Goal: Browse casually

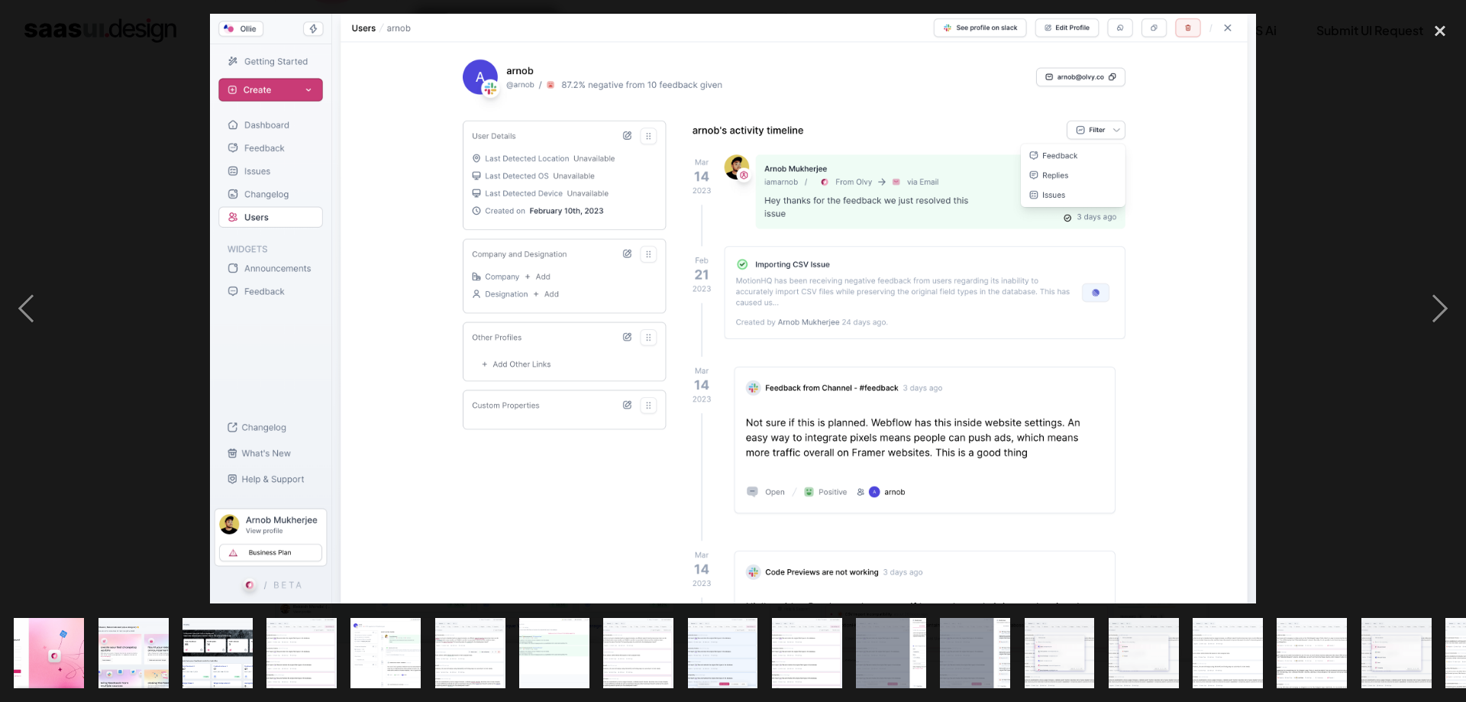
scroll to position [0, 653]
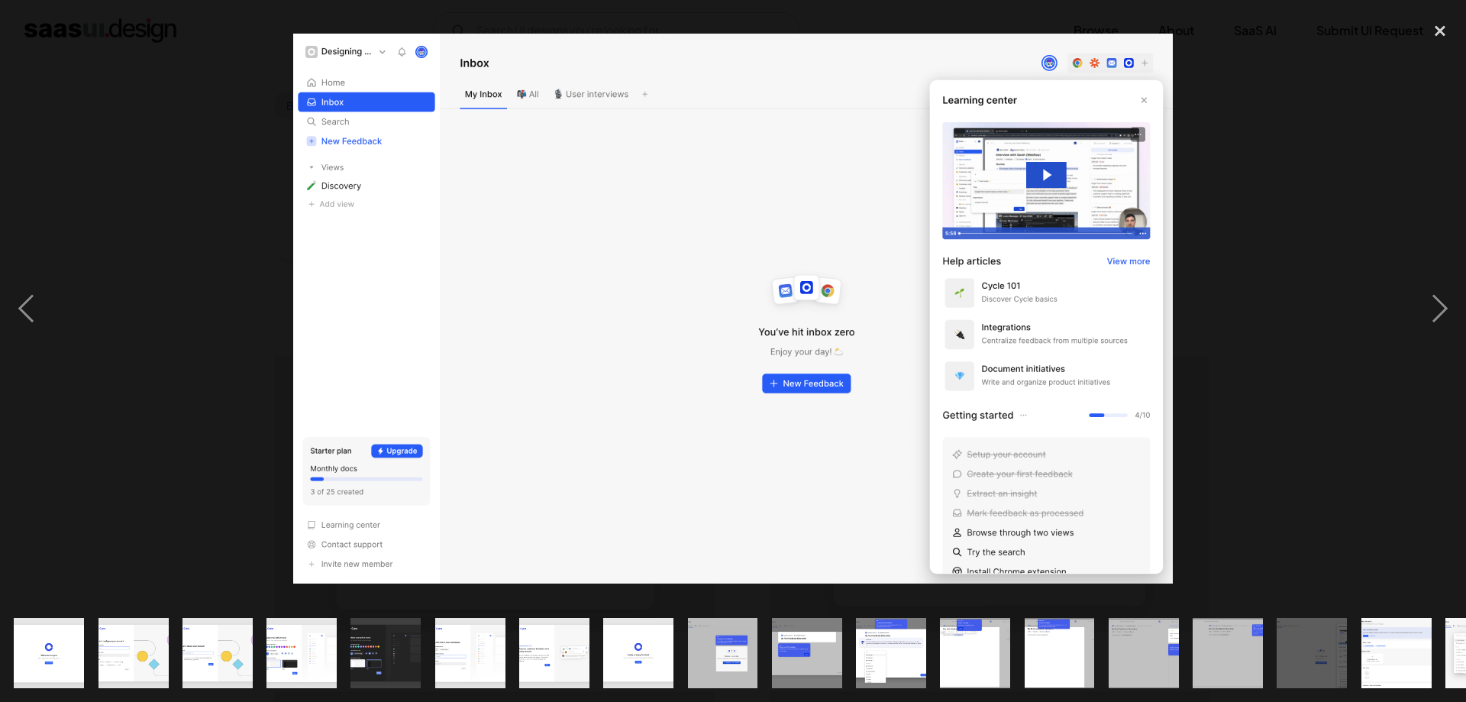
scroll to position [2414, 0]
click at [64, 648] on img "show item 1 of 24" at bounding box center [49, 653] width 112 height 70
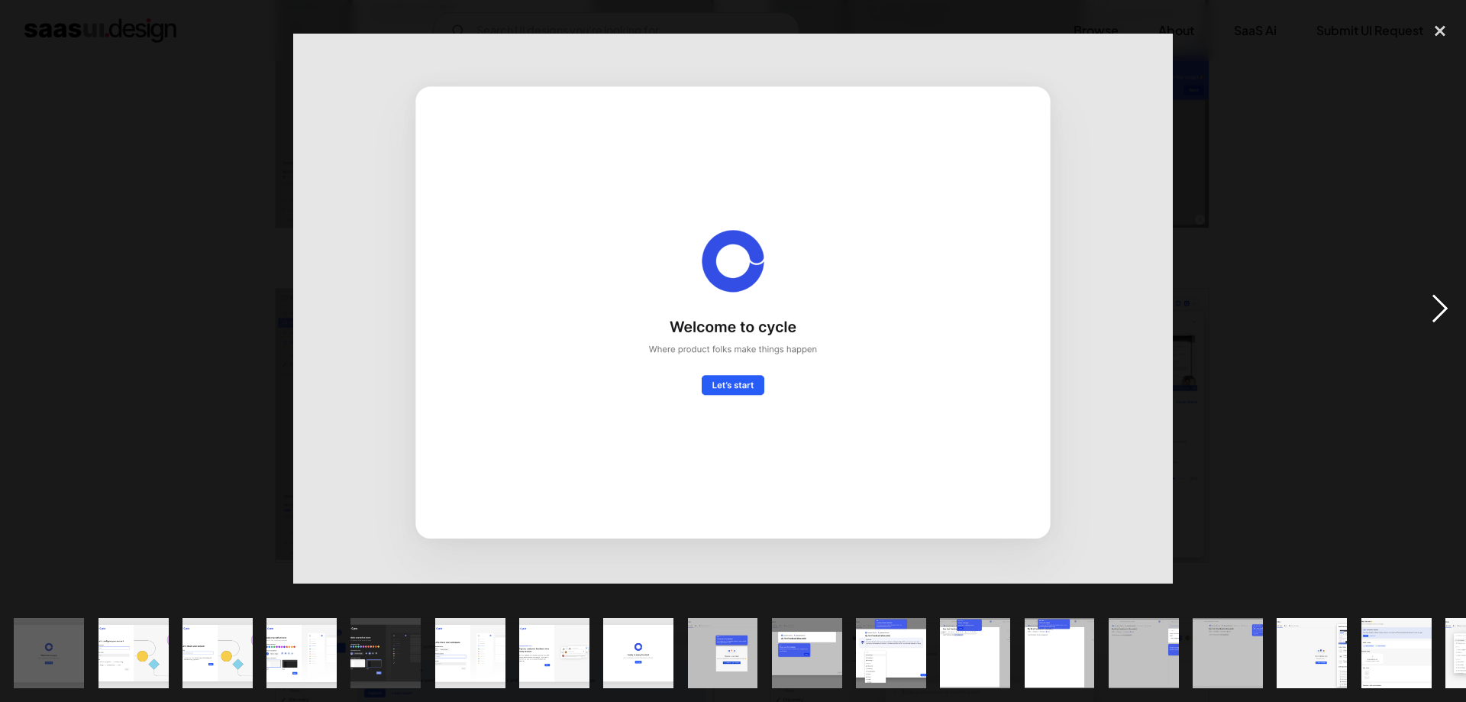
click at [1427, 305] on div "next image" at bounding box center [1440, 308] width 52 height 589
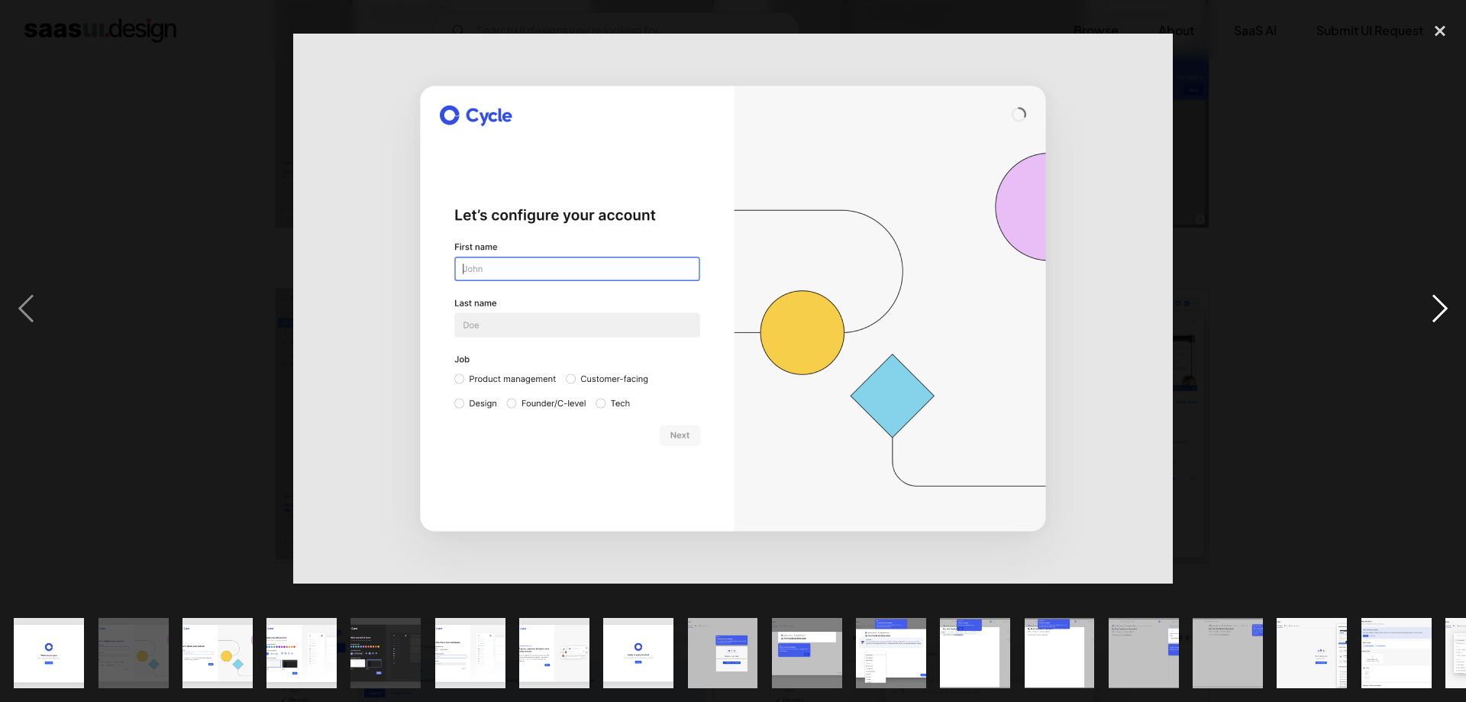
click at [1427, 305] on div "next image" at bounding box center [1440, 308] width 52 height 589
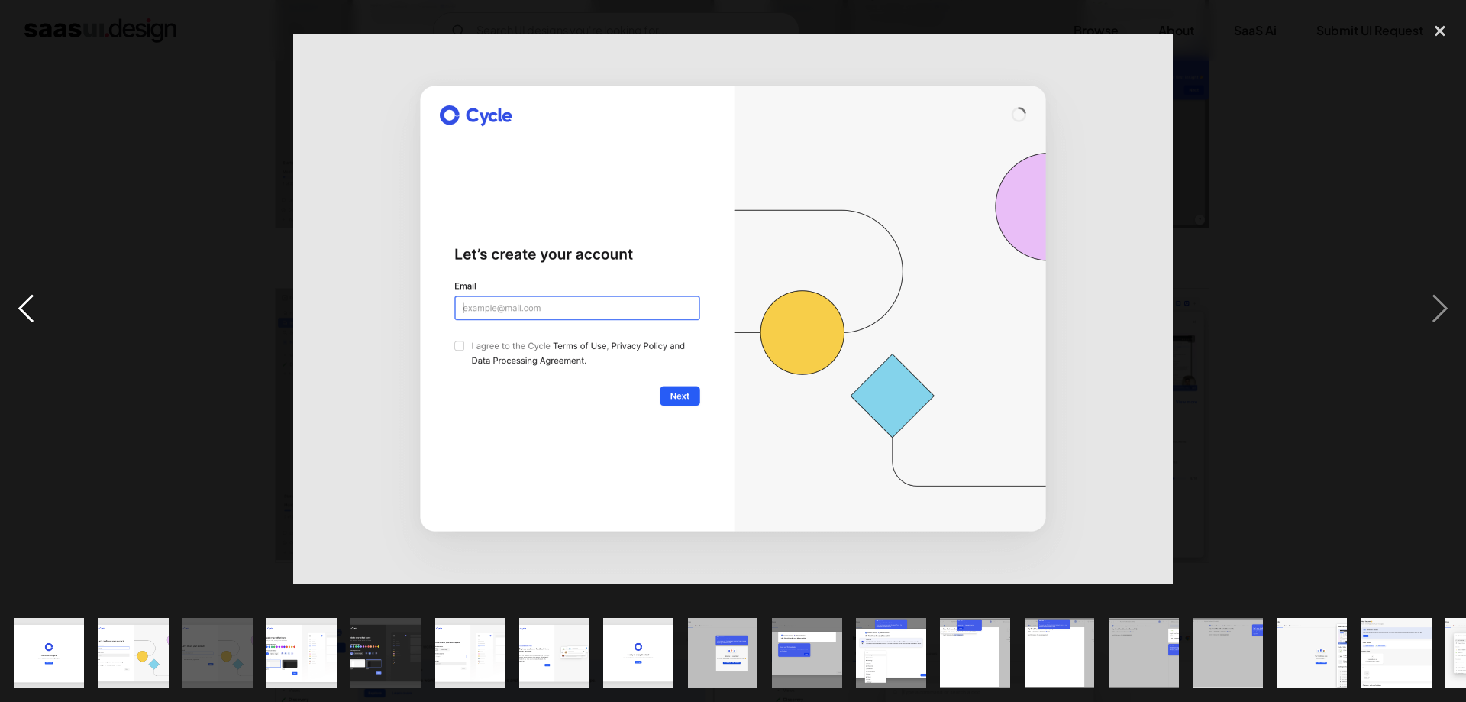
click at [11, 308] on div "previous image" at bounding box center [26, 308] width 52 height 589
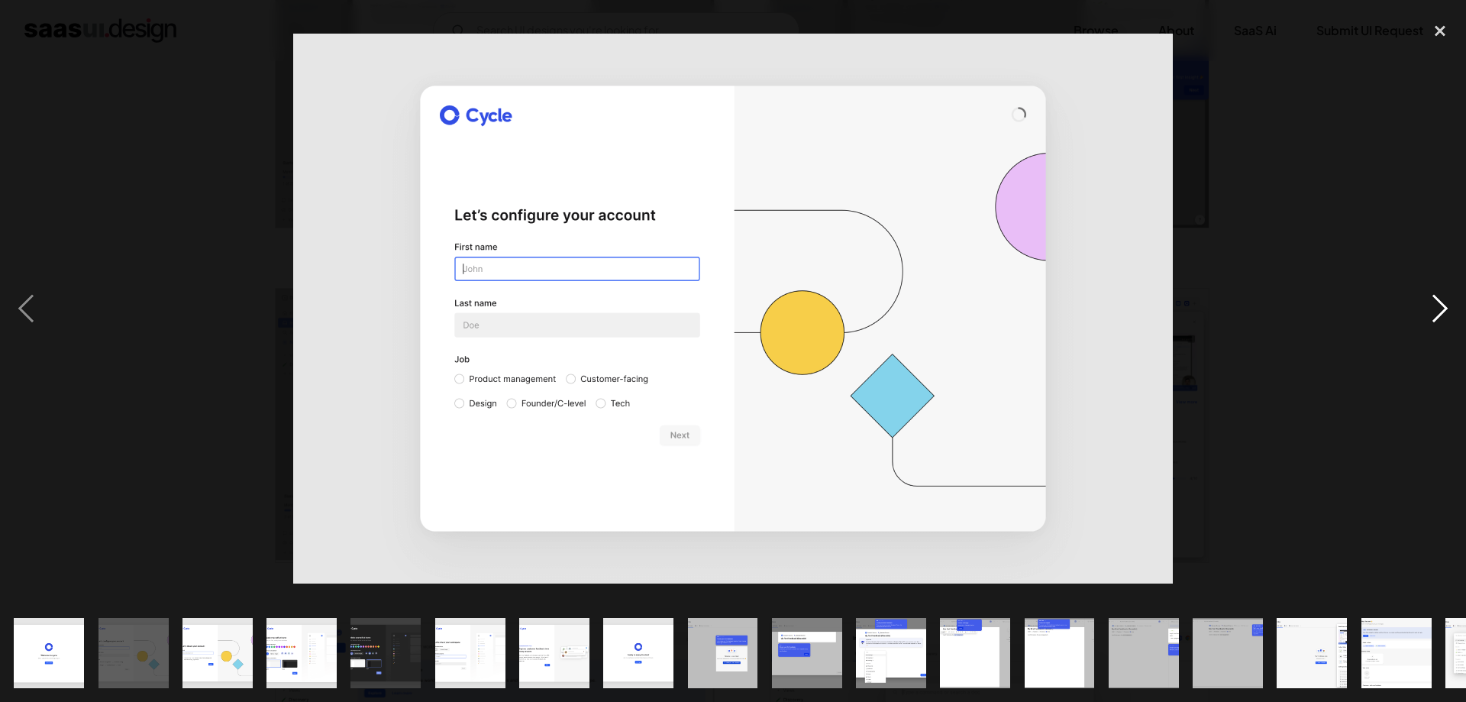
drag, startPoint x: 1459, startPoint y: 303, endPoint x: 1451, endPoint y: 305, distance: 7.8
click at [1455, 305] on div "next image" at bounding box center [1440, 308] width 52 height 589
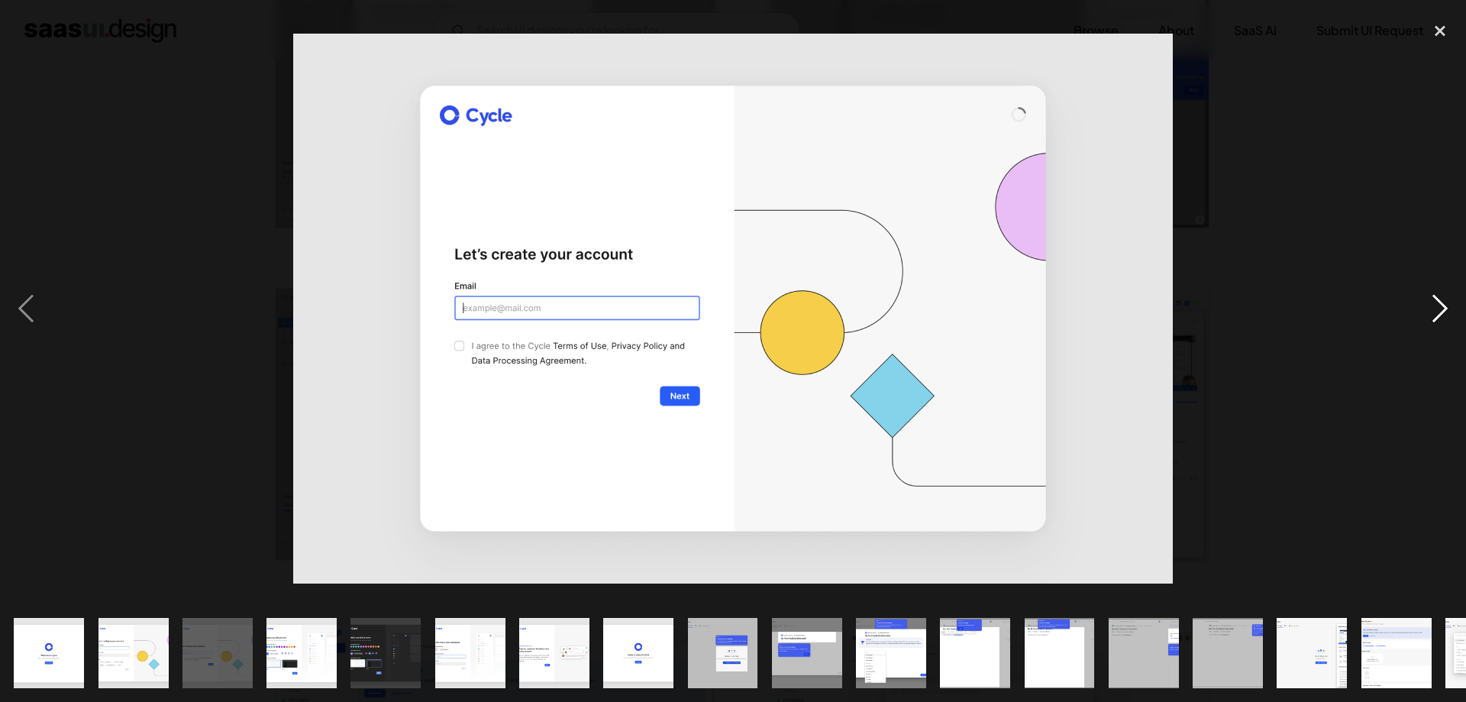
click at [1438, 310] on div "next image" at bounding box center [1440, 308] width 52 height 589
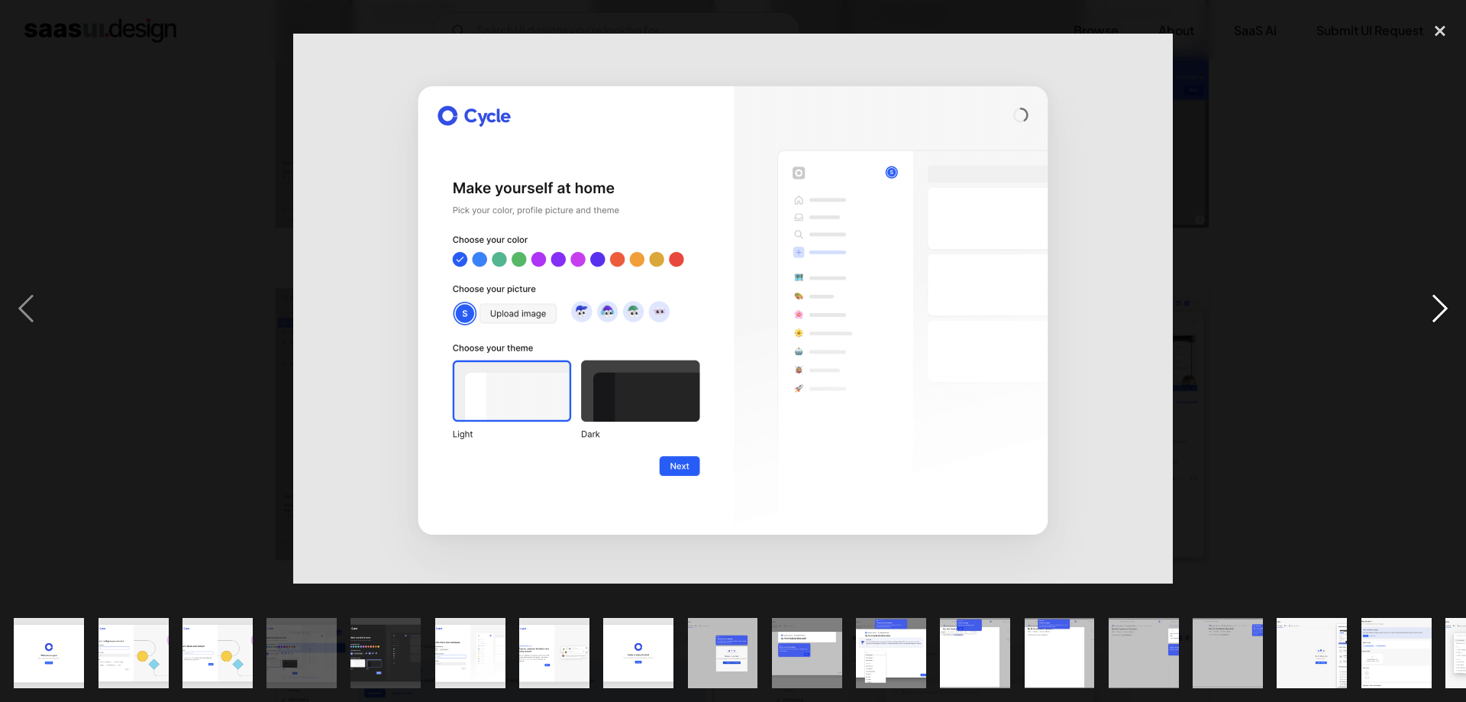
click at [1438, 310] on div "next image" at bounding box center [1440, 308] width 52 height 589
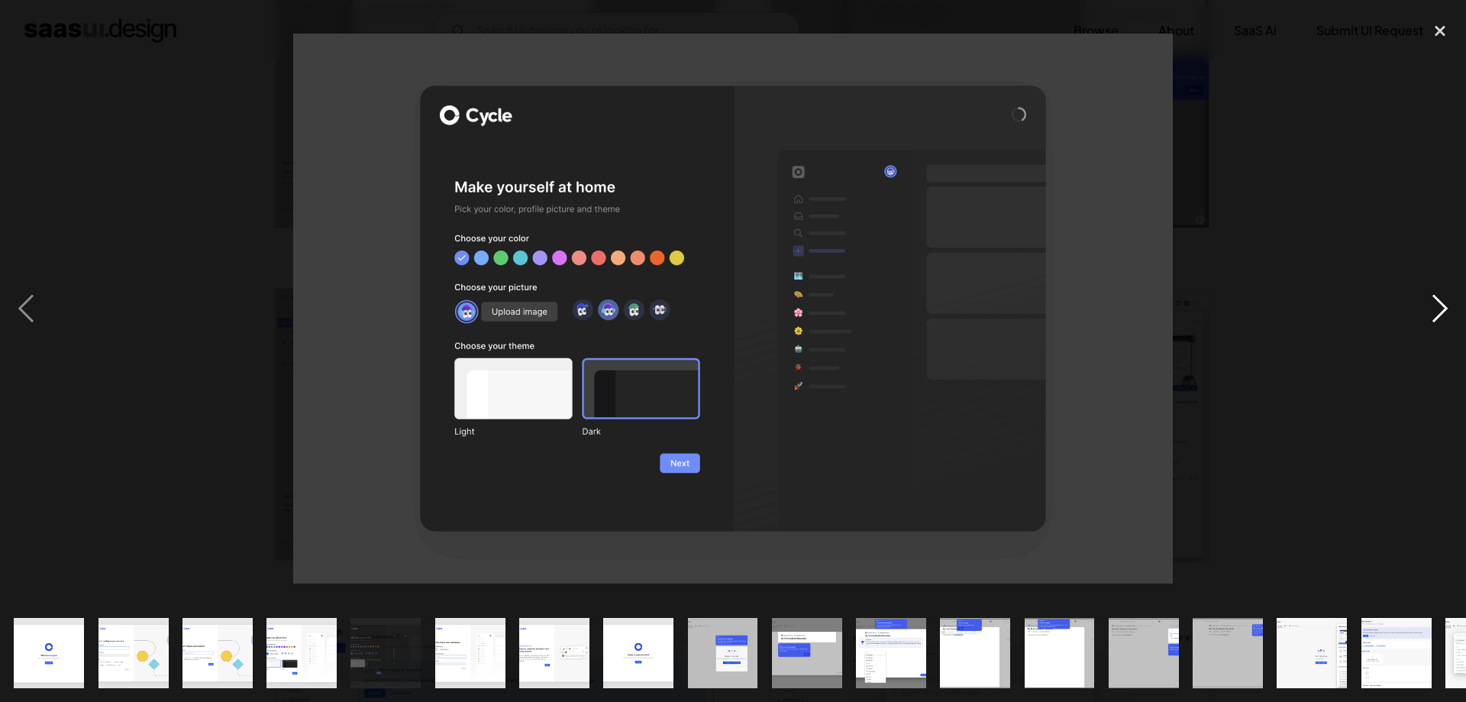
click at [1438, 310] on div "next image" at bounding box center [1440, 308] width 52 height 589
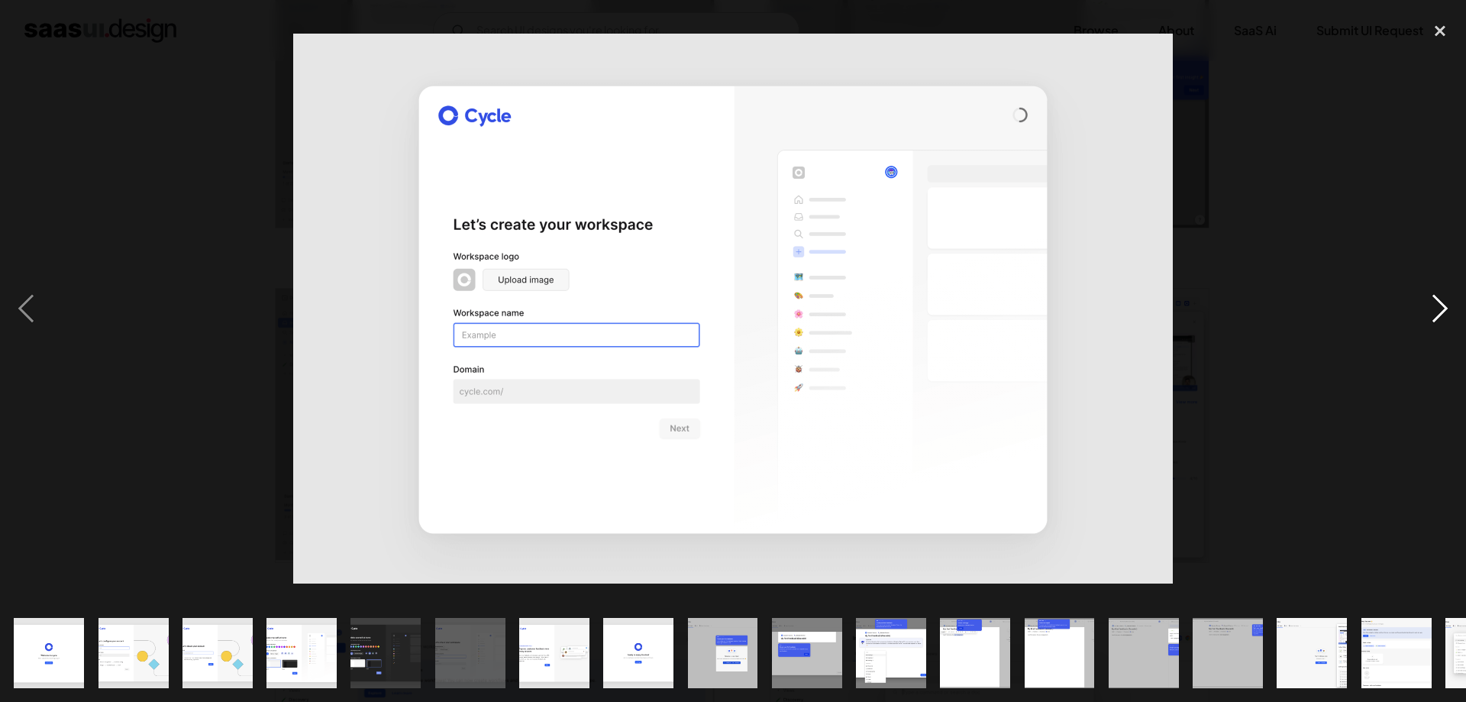
click at [1438, 310] on div "next image" at bounding box center [1440, 308] width 52 height 589
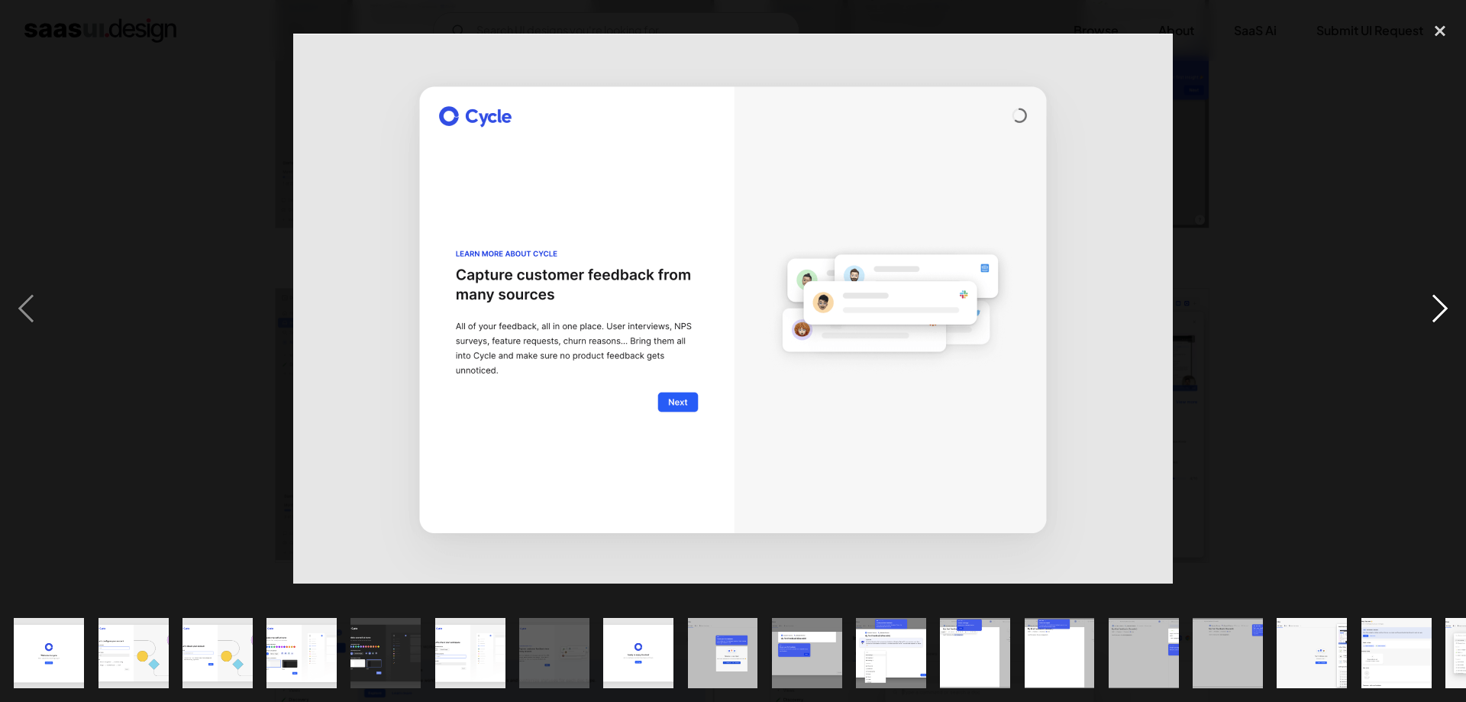
click at [1438, 310] on div "next image" at bounding box center [1440, 308] width 52 height 589
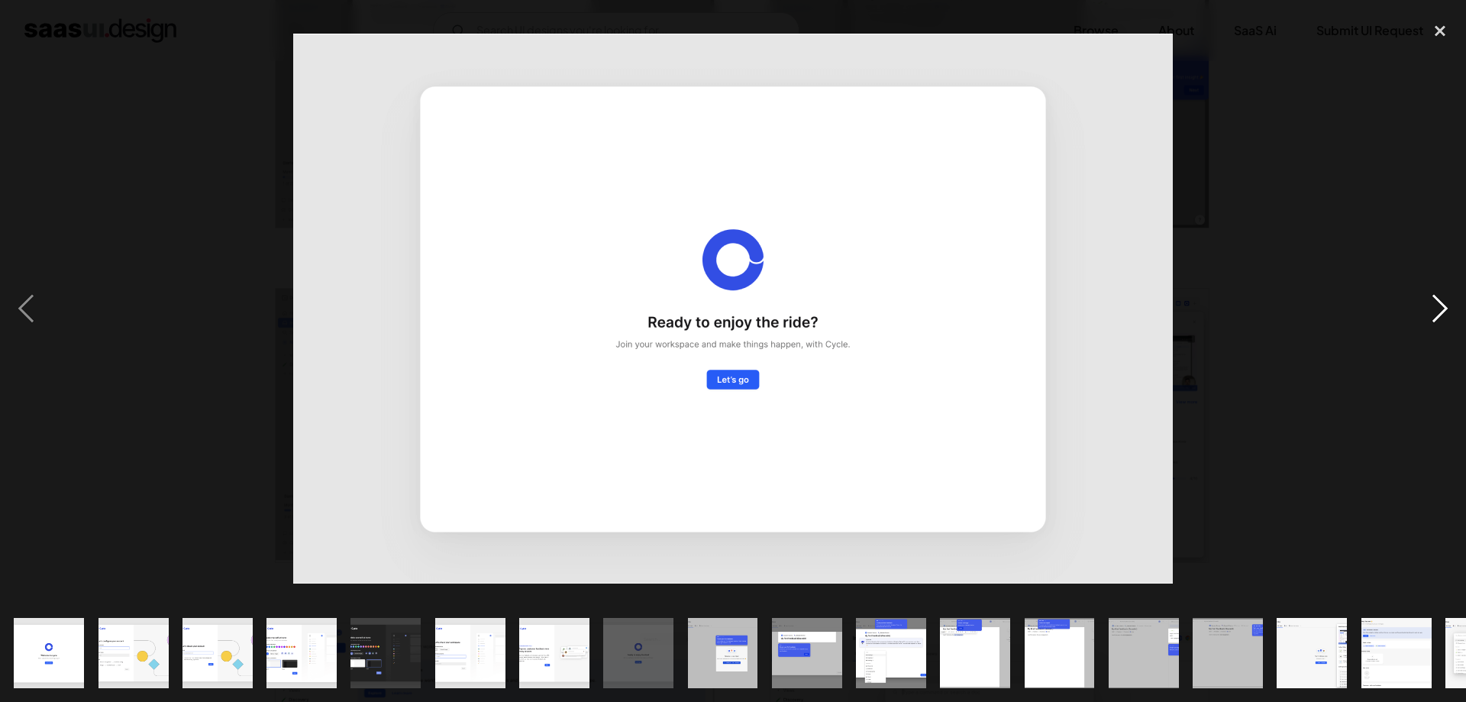
click at [1438, 312] on div "next image" at bounding box center [1440, 308] width 52 height 589
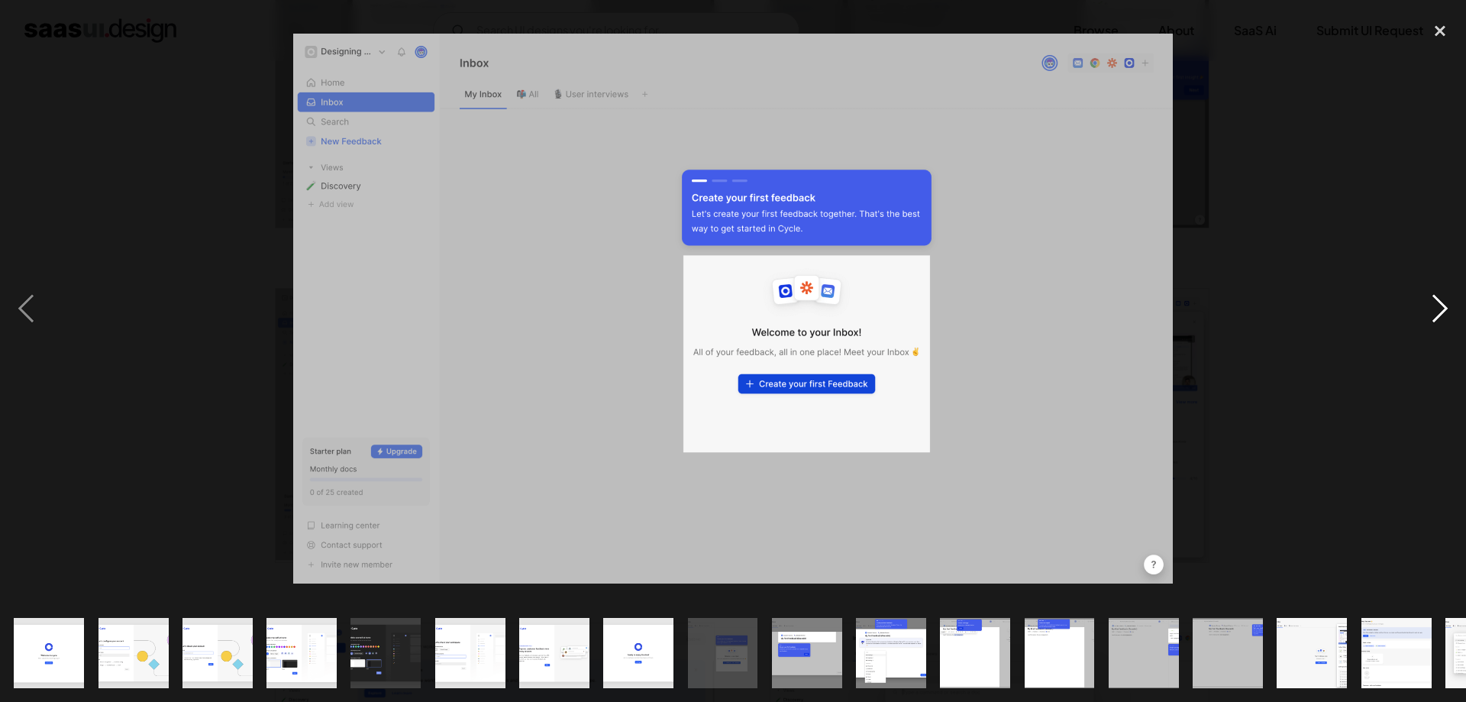
click at [1438, 312] on div "next image" at bounding box center [1440, 308] width 52 height 589
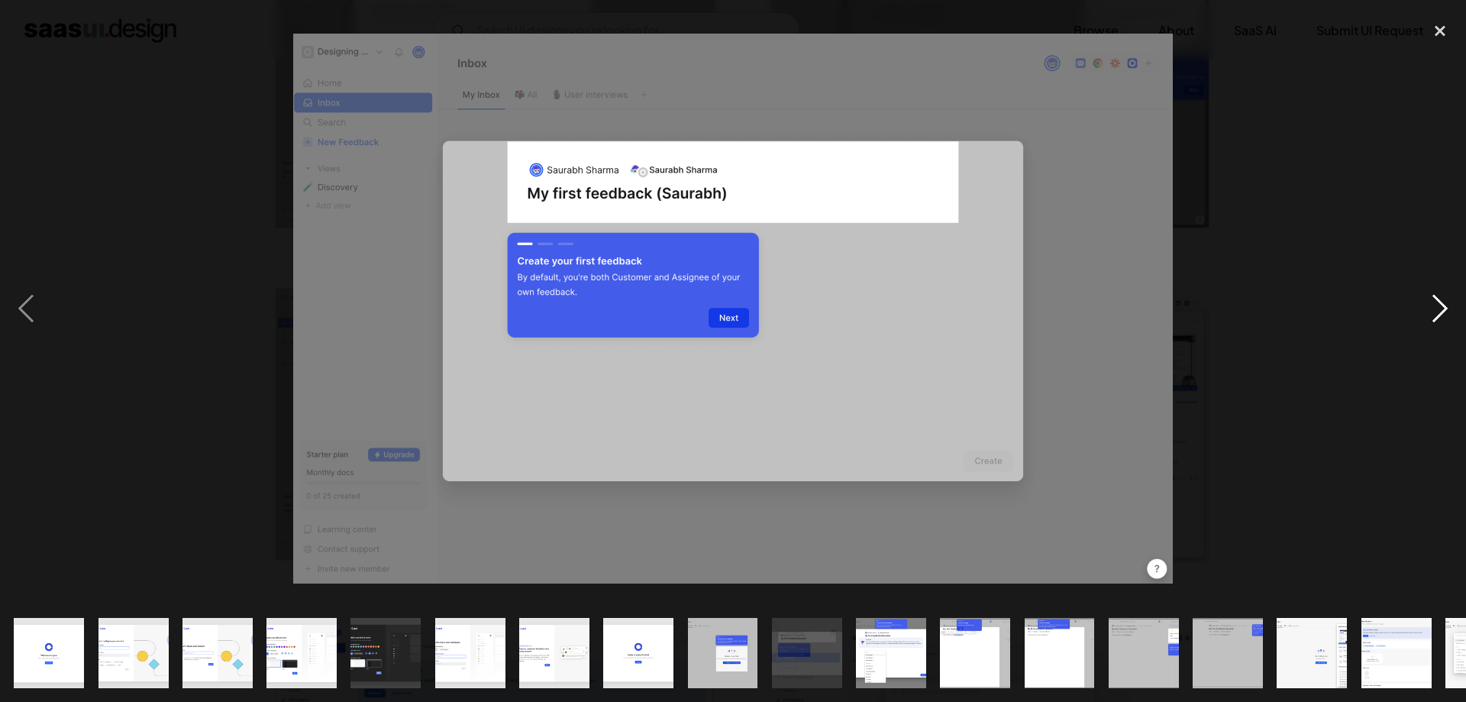
click at [1438, 312] on div "next image" at bounding box center [1440, 308] width 52 height 589
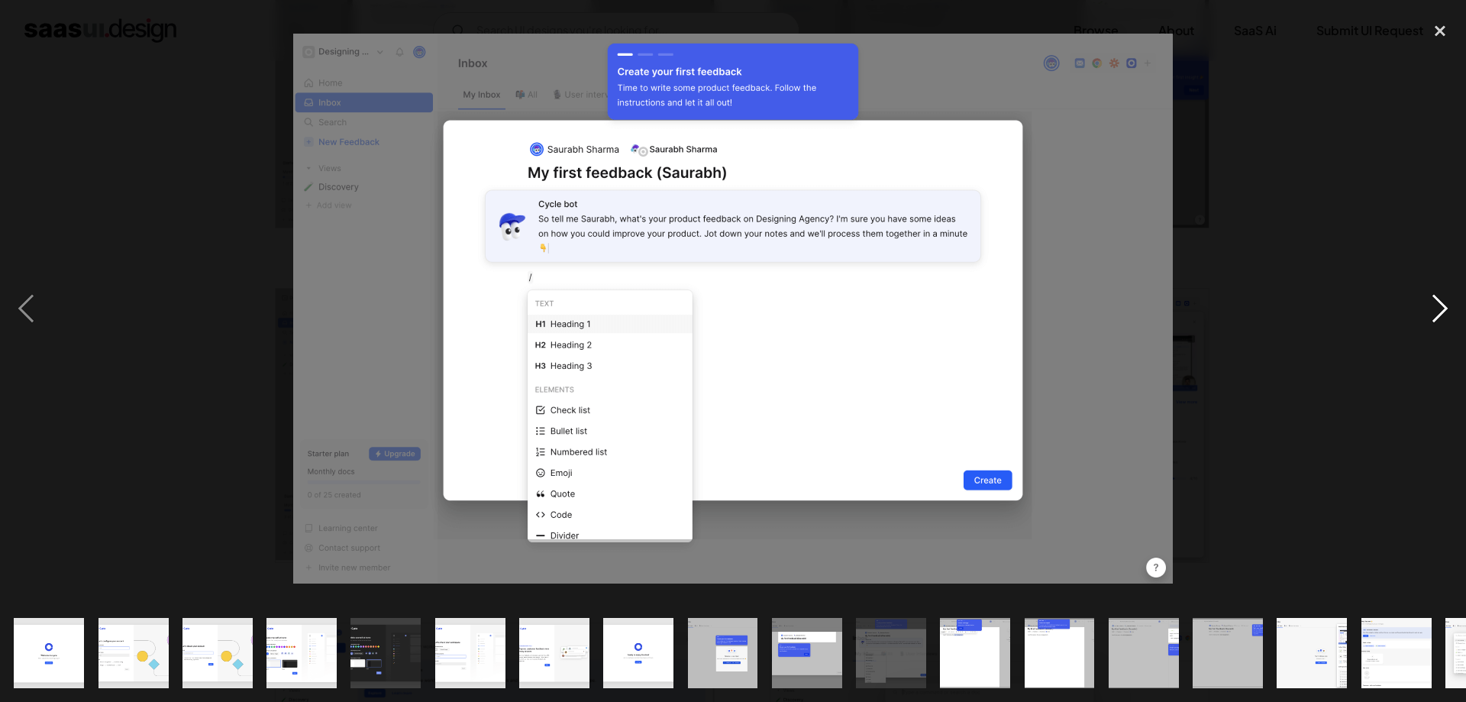
click at [1438, 312] on div "next image" at bounding box center [1440, 308] width 52 height 589
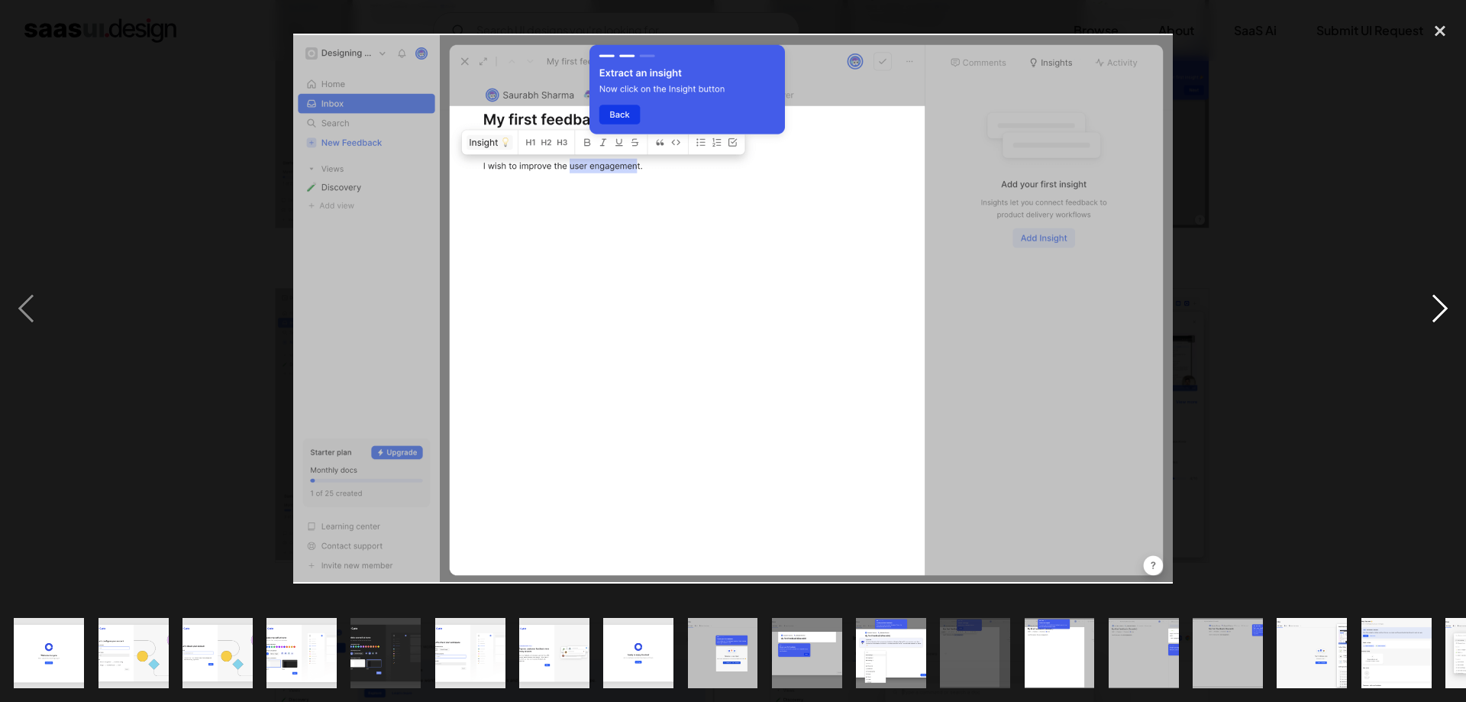
click at [1436, 312] on div "next image" at bounding box center [1440, 308] width 52 height 589
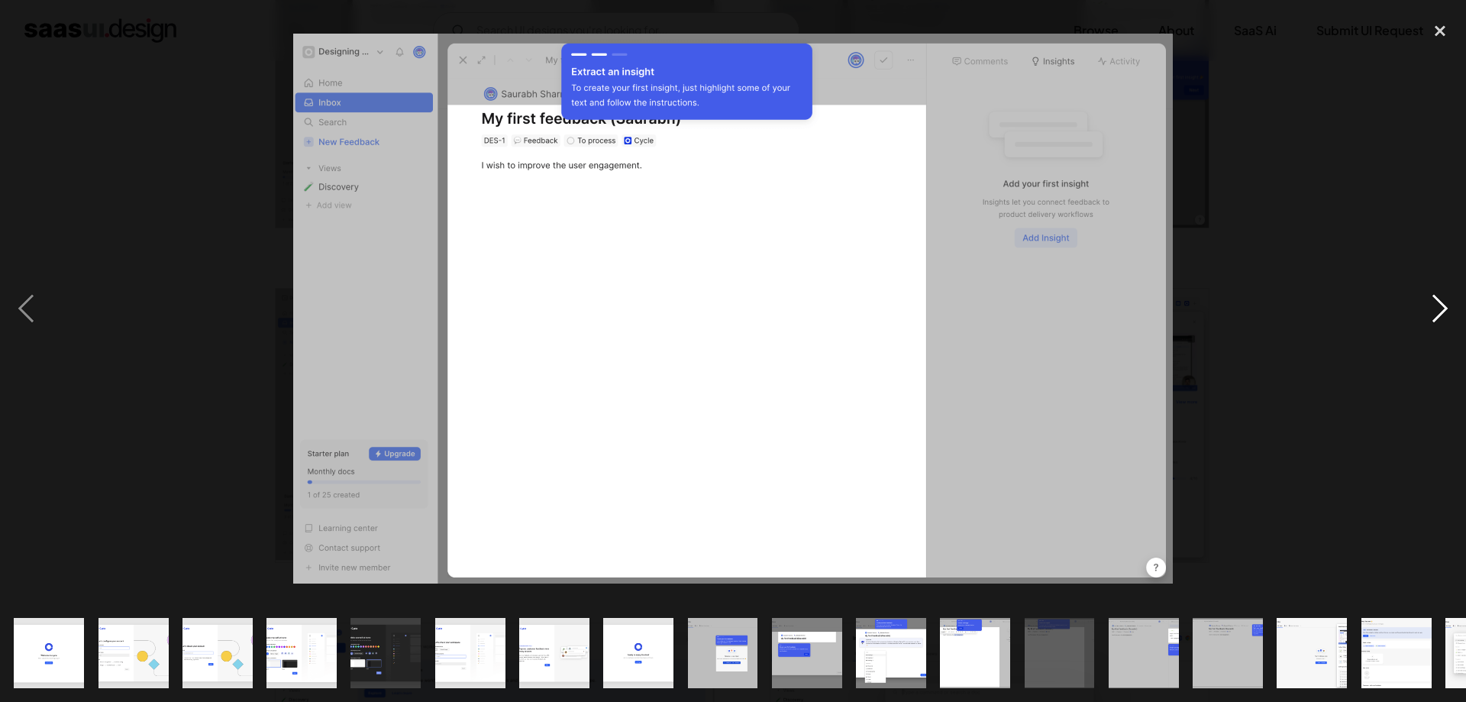
click at [1425, 314] on div "next image" at bounding box center [1440, 308] width 52 height 589
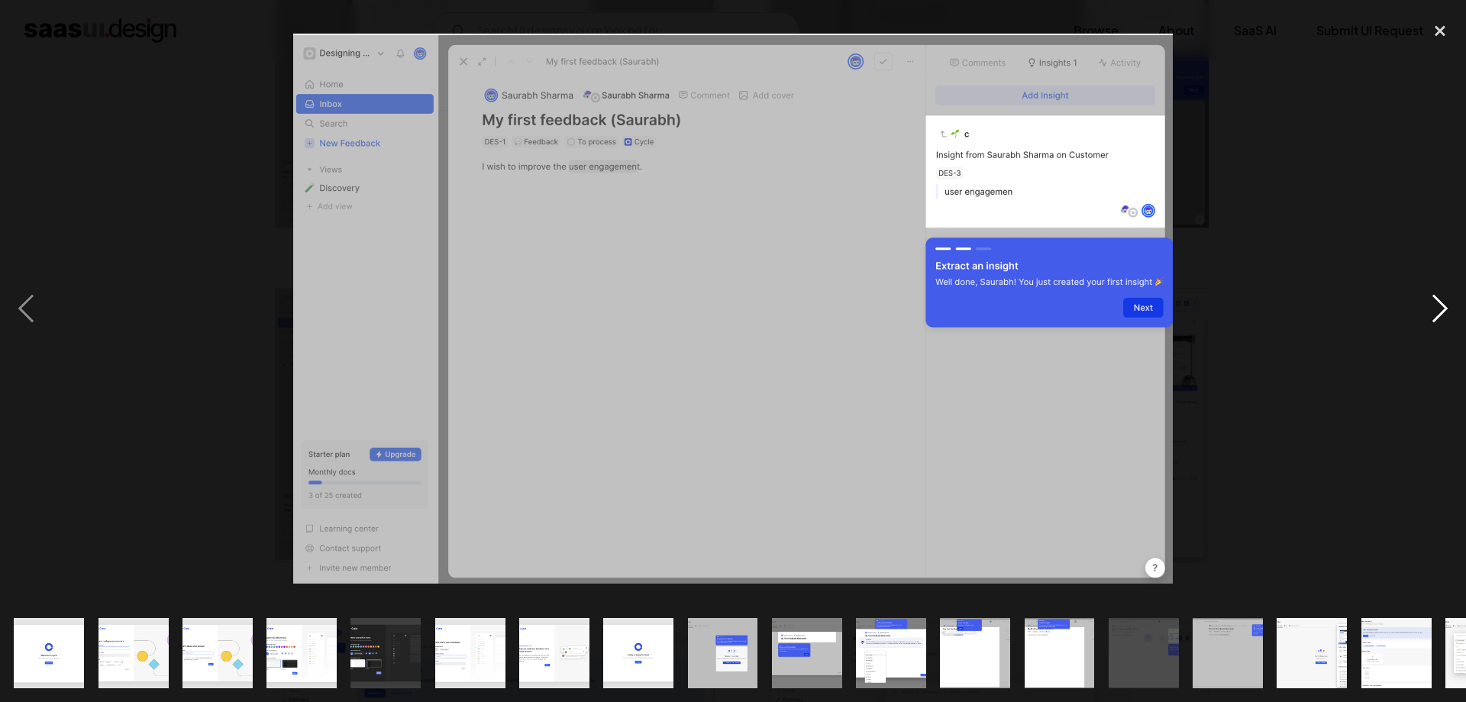
click at [1421, 315] on div "next image" at bounding box center [1440, 308] width 52 height 589
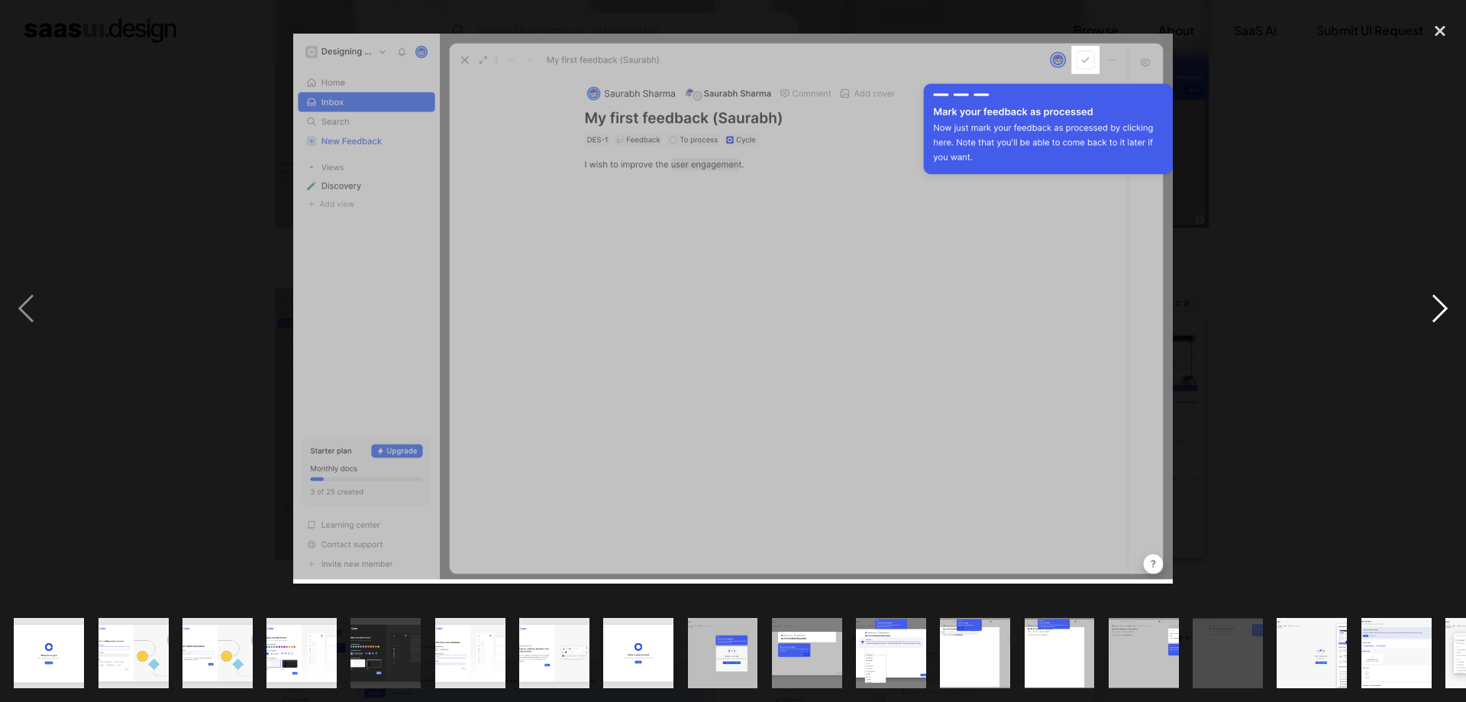
click at [1421, 315] on div "next image" at bounding box center [1440, 308] width 52 height 589
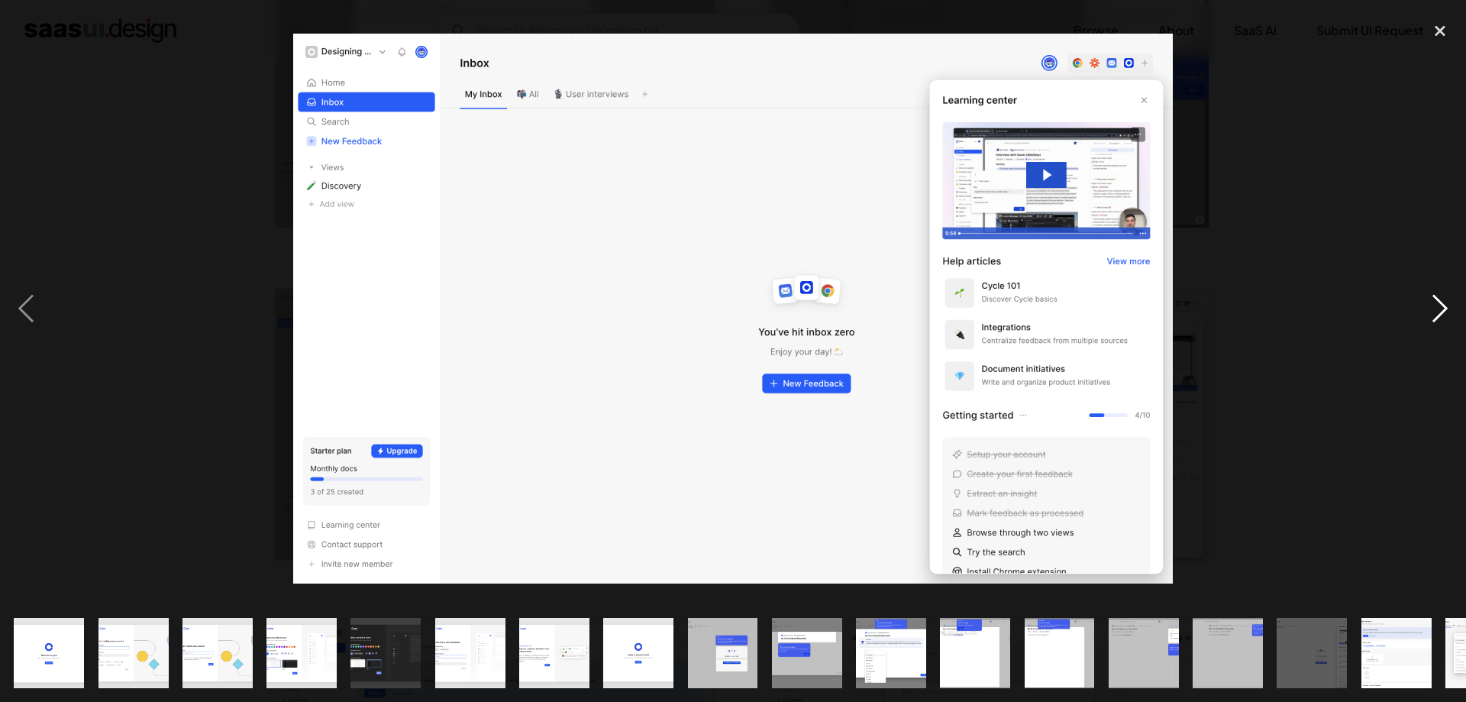
click at [1421, 315] on div "next image" at bounding box center [1440, 308] width 52 height 589
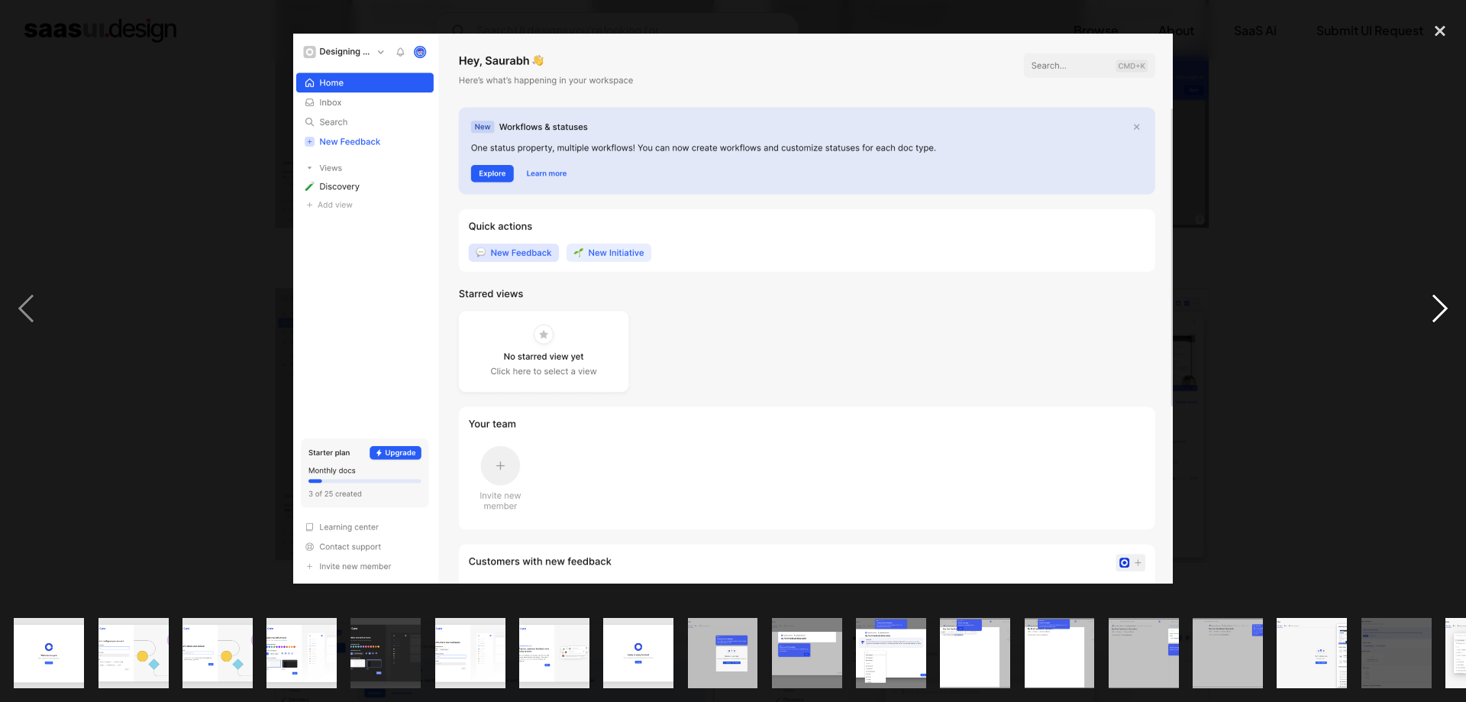
click at [1421, 315] on div "next image" at bounding box center [1440, 308] width 52 height 589
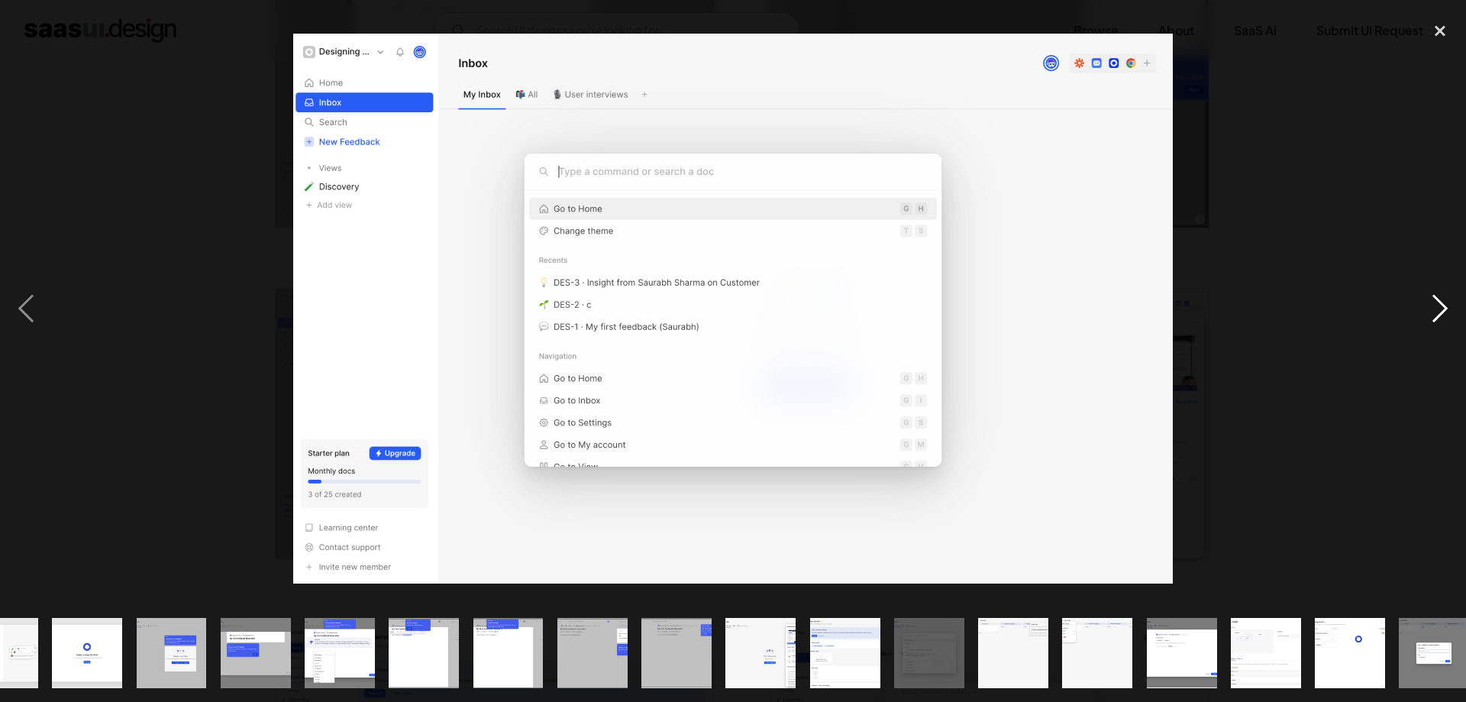
click at [1421, 315] on div "next image" at bounding box center [1440, 308] width 52 height 589
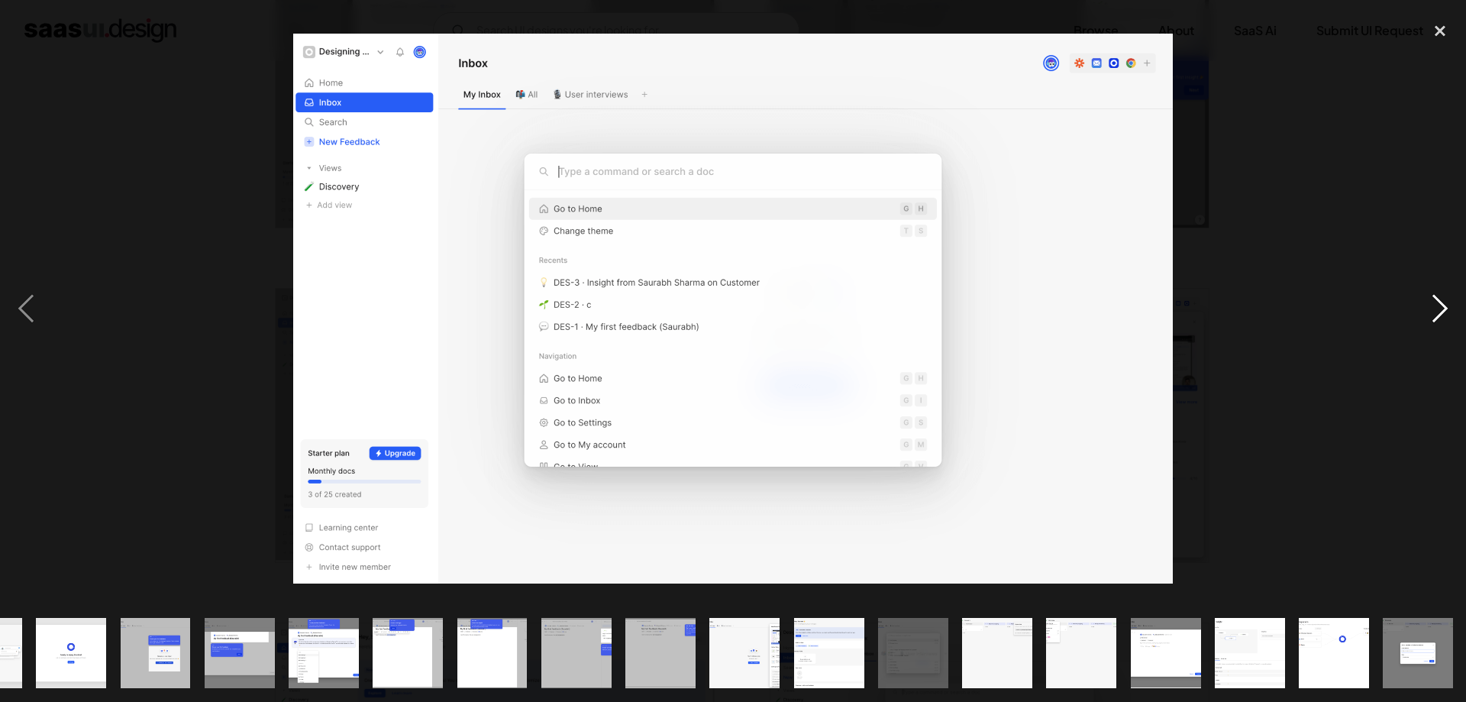
scroll to position [0, 569]
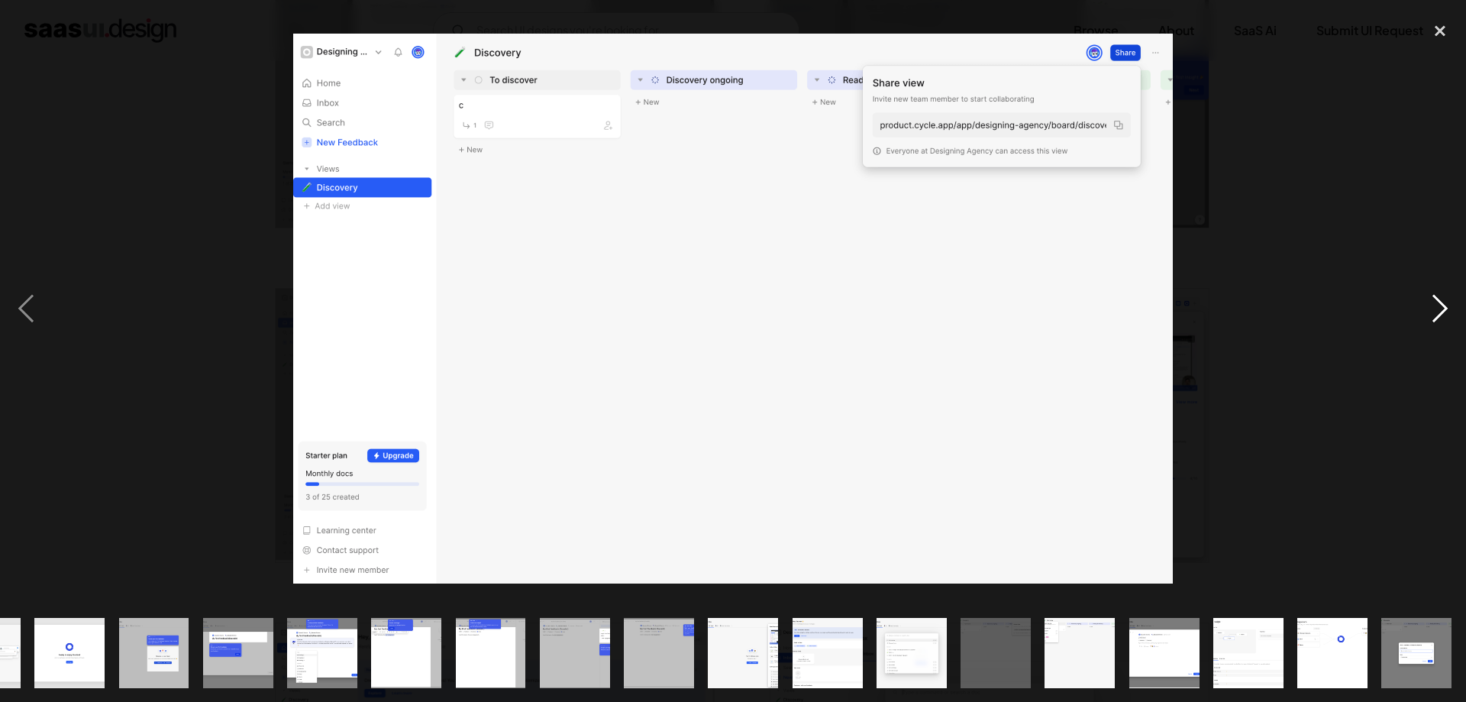
click at [1421, 315] on div "next image" at bounding box center [1440, 308] width 52 height 589
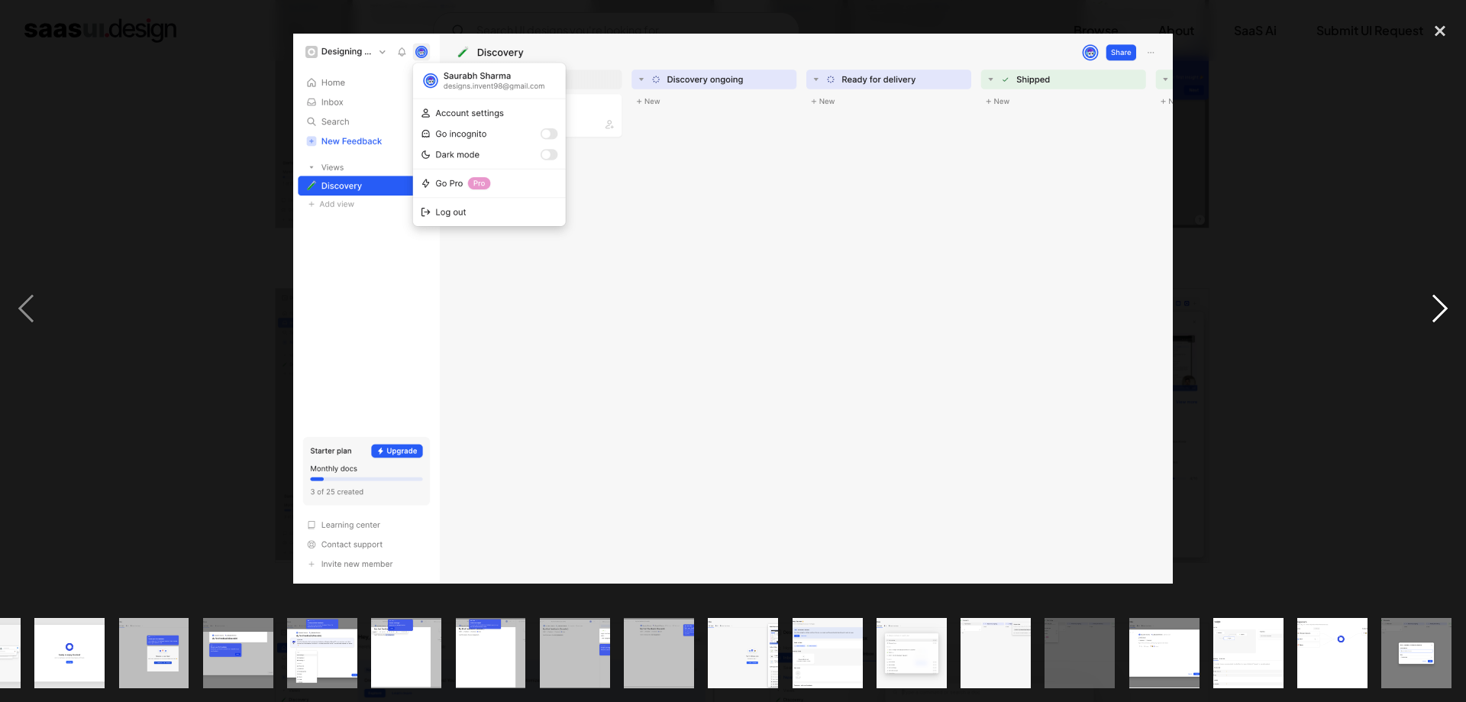
click at [1421, 315] on div "next image" at bounding box center [1440, 308] width 52 height 589
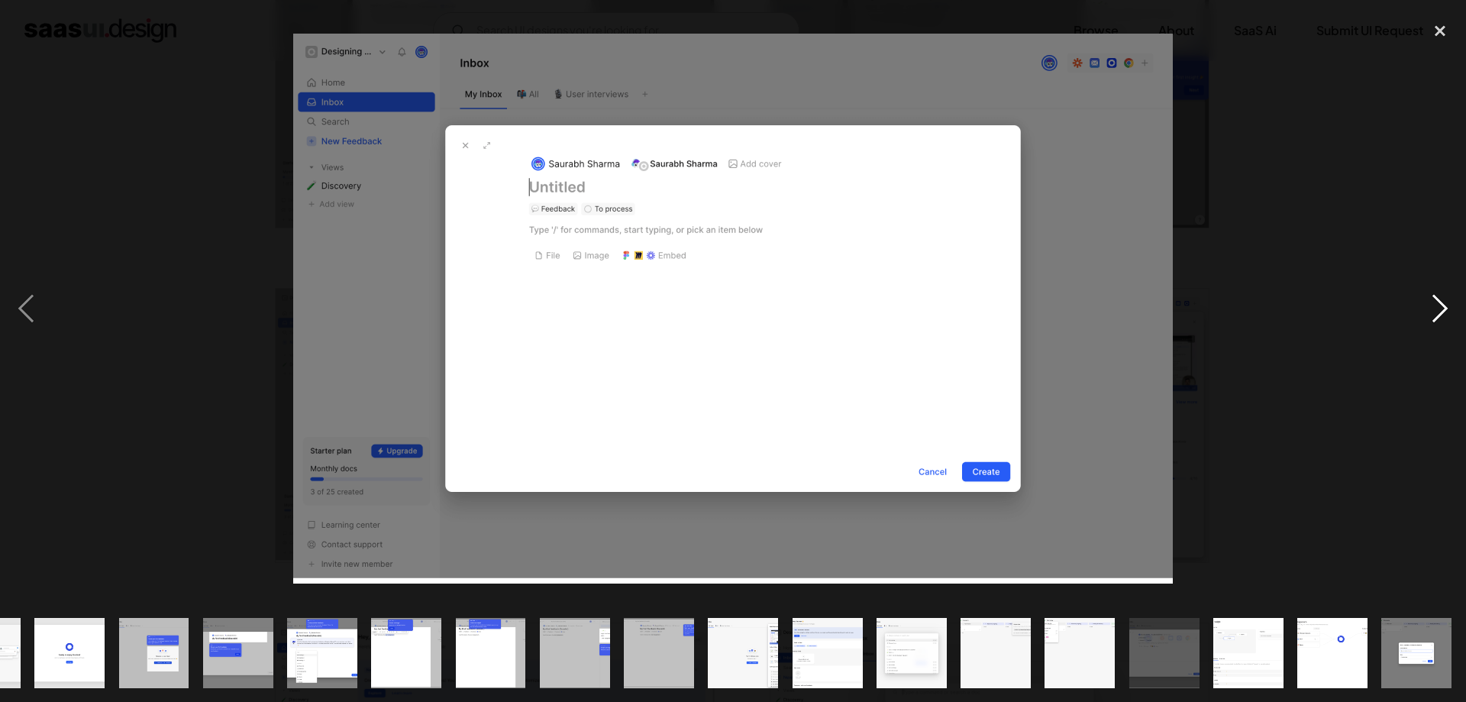
click at [1421, 315] on div "next image" at bounding box center [1440, 308] width 52 height 589
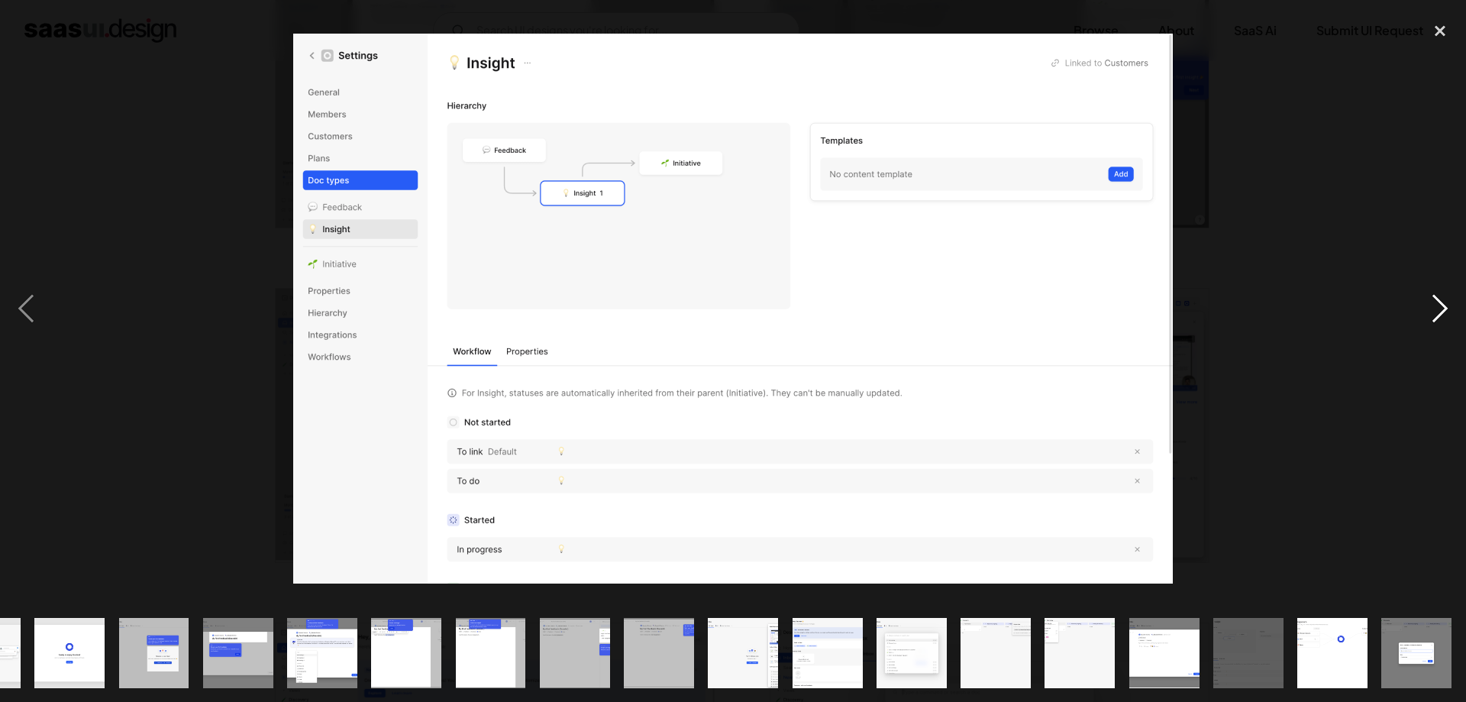
click at [1421, 315] on div "next image" at bounding box center [1440, 308] width 52 height 589
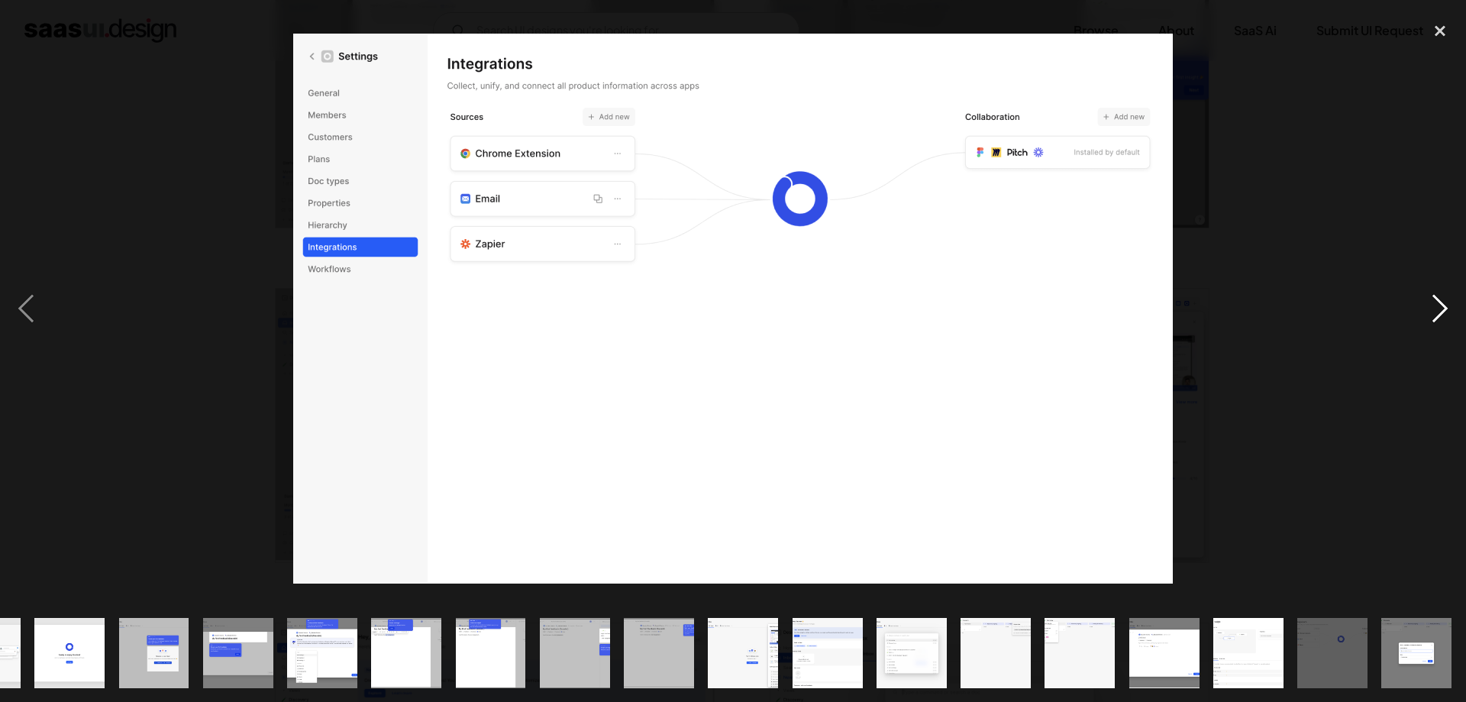
click at [1421, 315] on div "next image" at bounding box center [1440, 308] width 52 height 589
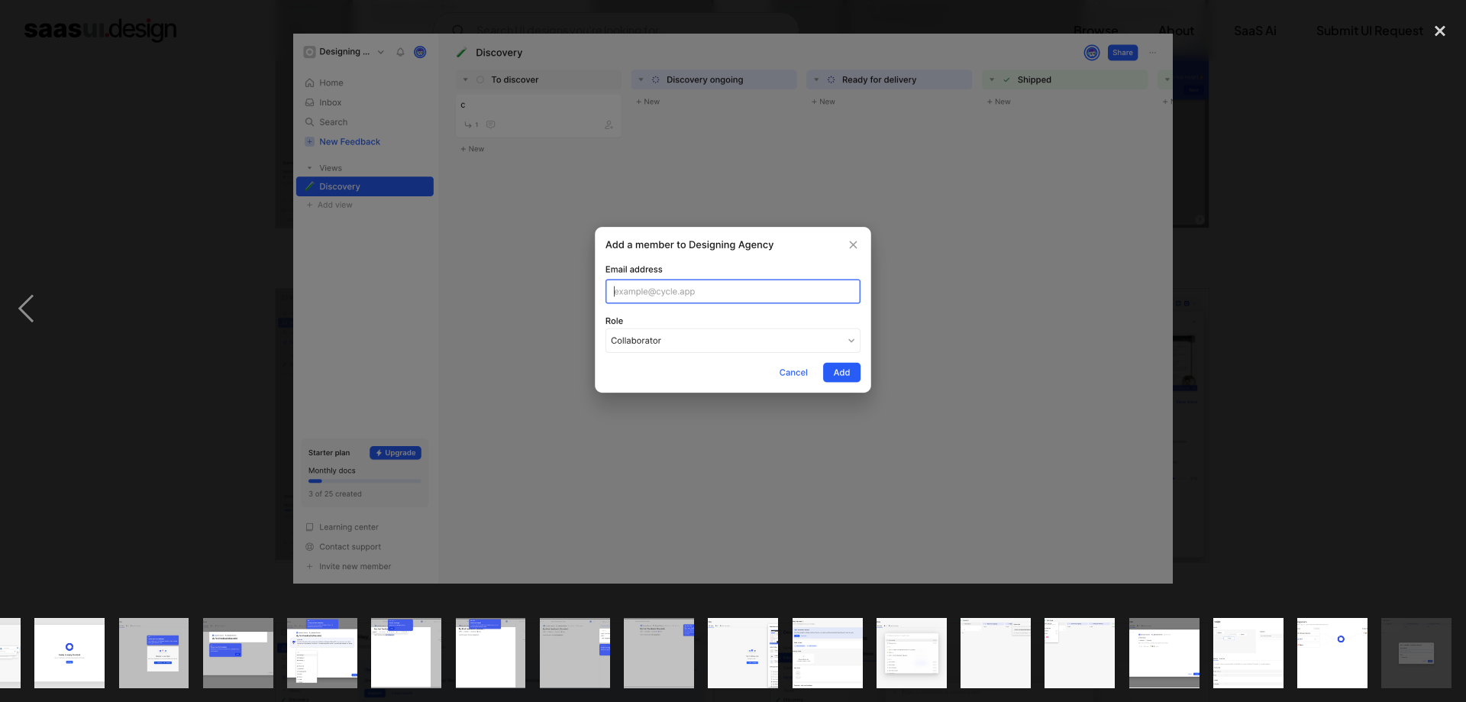
click at [1421, 315] on div "next image" at bounding box center [1440, 308] width 52 height 589
